Goal: Check status: Check status

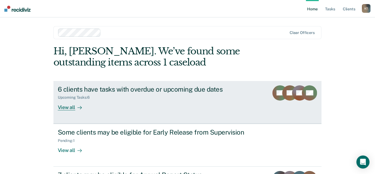
click at [67, 105] on div "View all" at bounding box center [73, 105] width 31 height 11
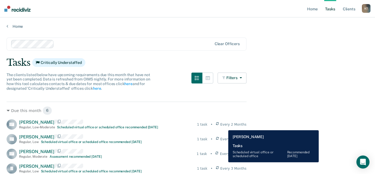
click at [224, 126] on div "Every 2 Months" at bounding box center [231, 124] width 31 height 5
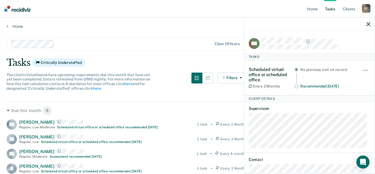
click at [225, 103] on div "Due this month 6 RH [PERSON_NAME] Regular , Low-Moderate Scheduled virtual offi…" at bounding box center [127, 153] width 240 height 102
click at [363, 71] on button "button" at bounding box center [365, 73] width 9 height 9
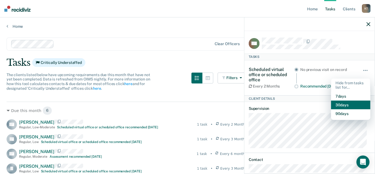
click at [349, 101] on button "30 days" at bounding box center [350, 105] width 39 height 9
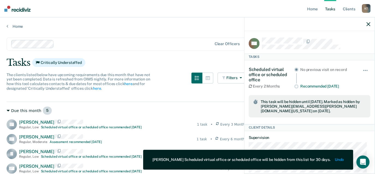
click at [207, 109] on div "Due this month 5" at bounding box center [127, 111] width 240 height 9
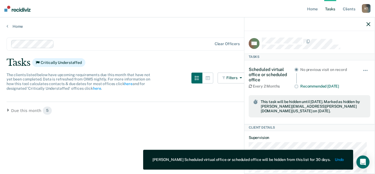
click at [5, 111] on main "Clear officers Tasks Critically Understaffed The clients listed below have upco…" at bounding box center [187, 101] width 375 height 144
click at [11, 110] on div "Due this month 5" at bounding box center [127, 111] width 240 height 9
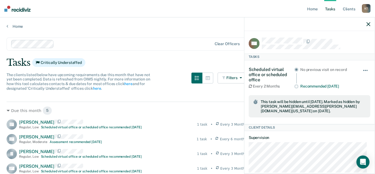
click at [361, 69] on button "button" at bounding box center [365, 73] width 9 height 9
click at [316, 76] on div "No previous visit on record Recommended [DATE]" at bounding box center [324, 78] width 61 height 22
click at [318, 136] on dl "Supervision" at bounding box center [310, 157] width 122 height 42
click at [361, 69] on button "button" at bounding box center [365, 73] width 9 height 9
click at [213, 107] on div "Due this month 5" at bounding box center [127, 111] width 240 height 9
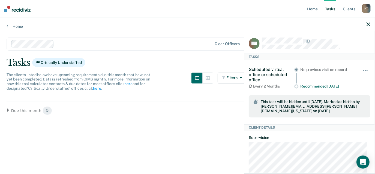
click at [367, 25] on icon "button" at bounding box center [368, 24] width 4 height 4
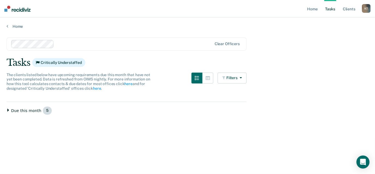
click at [9, 108] on div "Due this month 5" at bounding box center [127, 111] width 240 height 9
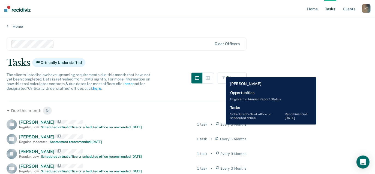
click at [219, 125] on icon at bounding box center [217, 124] width 3 height 5
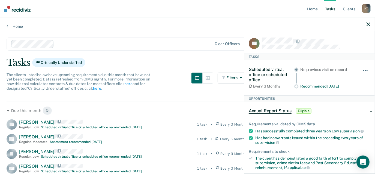
click at [365, 70] on span "button" at bounding box center [365, 70] width 1 height 1
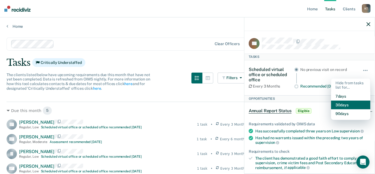
click at [346, 103] on button "30 days" at bounding box center [350, 105] width 39 height 9
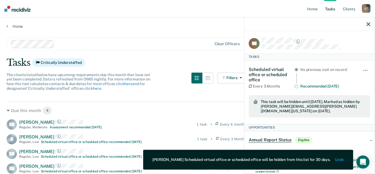
click at [367, 26] on icon "button" at bounding box center [368, 24] width 4 height 4
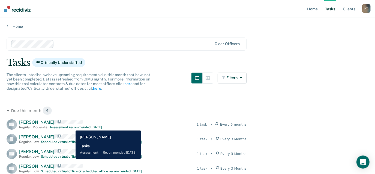
click at [71, 127] on div "Assessment recommended [DATE]" at bounding box center [76, 128] width 52 height 4
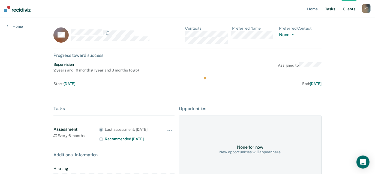
click at [329, 10] on link "Tasks" at bounding box center [330, 8] width 12 height 17
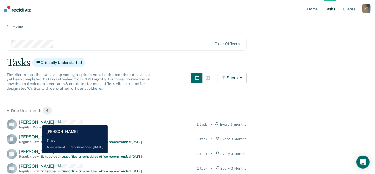
click at [38, 121] on span "[PERSON_NAME]" at bounding box center [36, 122] width 35 height 5
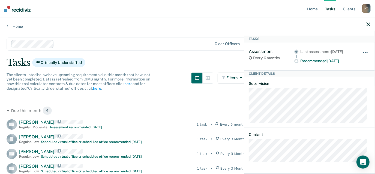
click at [361, 51] on button "button" at bounding box center [365, 55] width 9 height 9
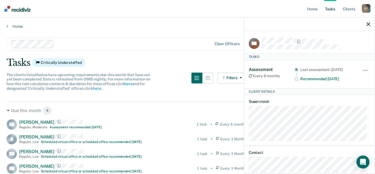
click at [199, 34] on main "Clear officers Tasks Critically Understaffed The clients listed below have upco…" at bounding box center [187, 111] width 375 height 165
click at [367, 23] on icon "button" at bounding box center [368, 24] width 4 height 4
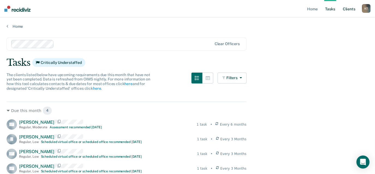
click at [352, 12] on link "Client s" at bounding box center [348, 8] width 15 height 17
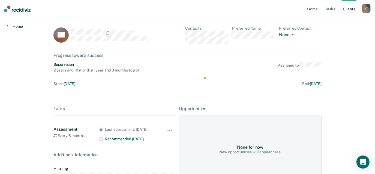
click at [11, 25] on link "Home" at bounding box center [15, 26] width 16 height 5
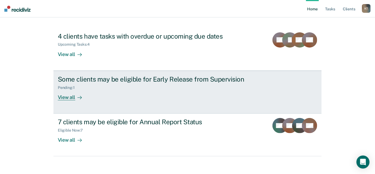
scroll to position [57, 0]
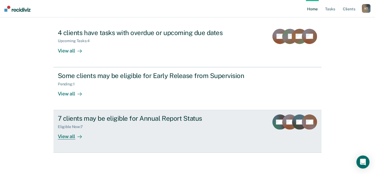
click at [121, 132] on div "7 clients may be eligible for Annual Report Status Eligible Now : 7 View all" at bounding box center [160, 127] width 204 height 25
